Goal: Find specific page/section: Find specific page/section

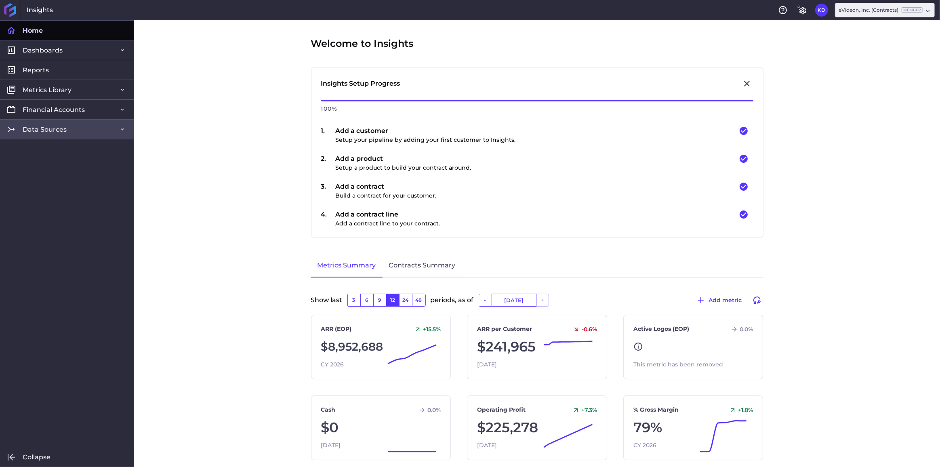
click at [36, 134] on link "Data Sources" at bounding box center [67, 129] width 134 height 20
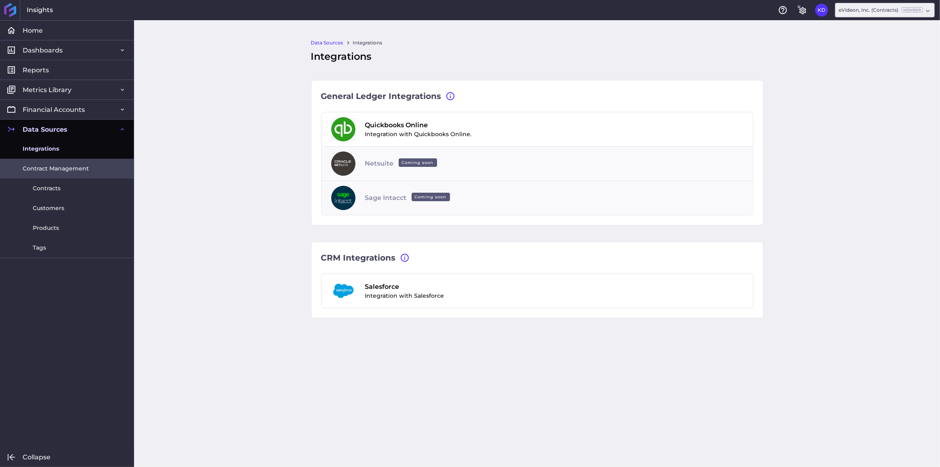
click at [33, 167] on span "Contract Management" at bounding box center [56, 168] width 66 height 8
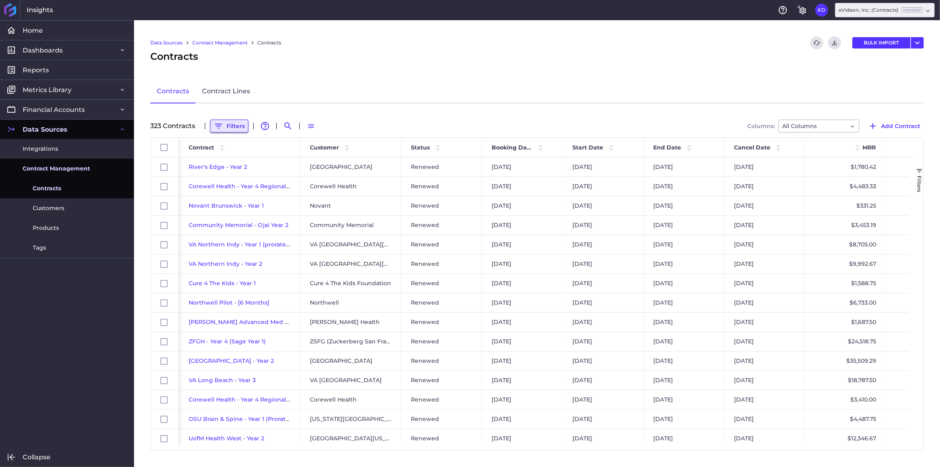
click at [234, 127] on button "Filters" at bounding box center [229, 126] width 38 height 13
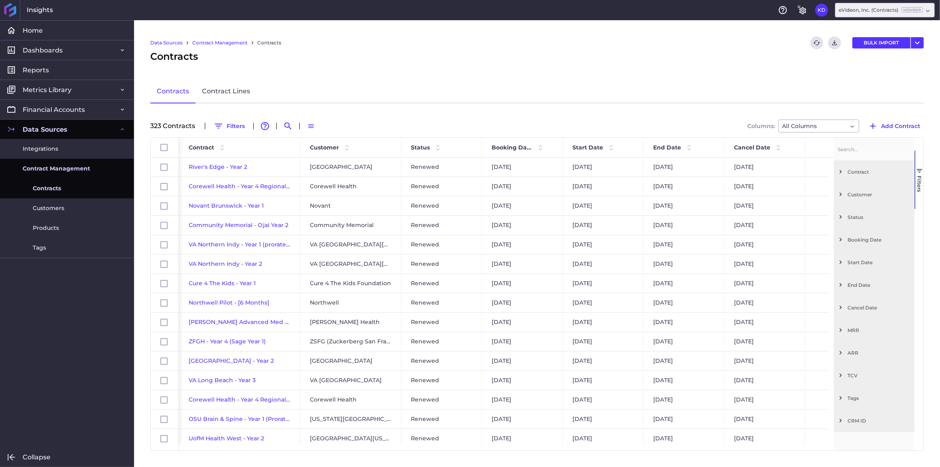
click at [840, 191] on span "Filter List 12 Filters" at bounding box center [840, 194] width 7 height 7
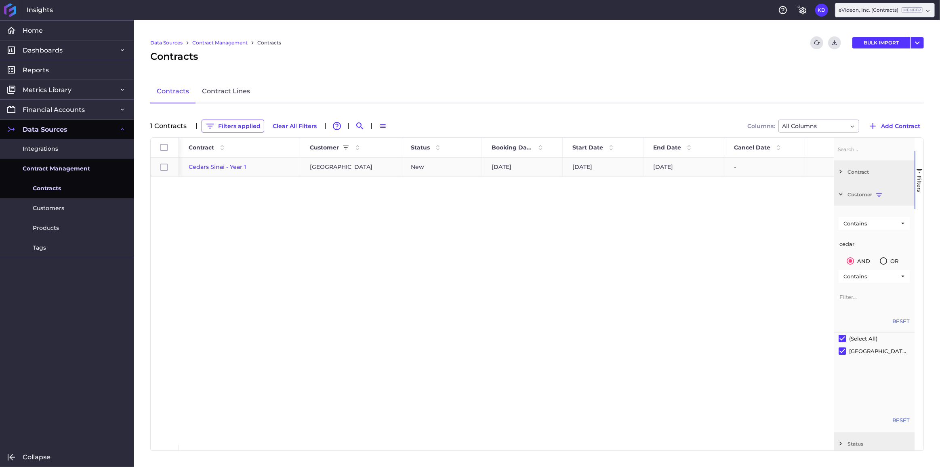
type input "cedar"
click at [221, 196] on div "Cedars Sinai - Year 1 Cedars-[GEOGRAPHIC_DATA] New [DATE] [DATE] [DATE] - $12,1…" at bounding box center [506, 300] width 655 height 287
click at [213, 164] on span "Cedars Sinai - Year 1" at bounding box center [217, 166] width 57 height 7
